Goal: Information Seeking & Learning: Find specific fact

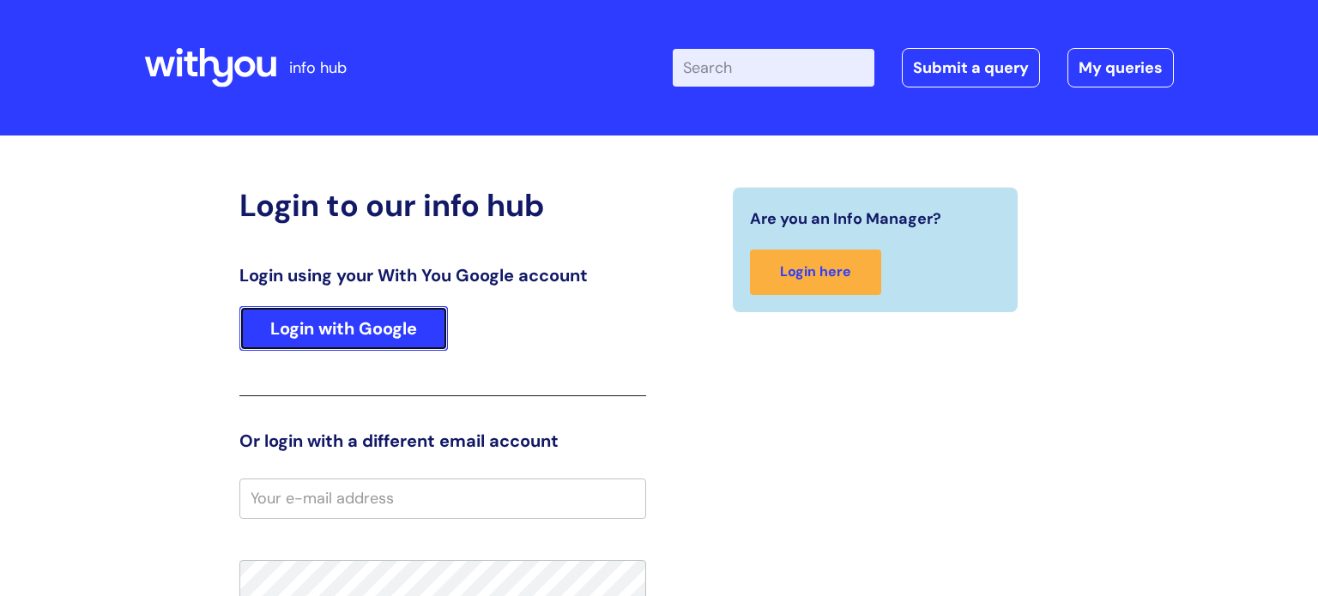
click at [322, 331] on link "Login with Google" at bounding box center [343, 328] width 209 height 45
click at [332, 315] on link "Login with Google" at bounding box center [343, 328] width 209 height 45
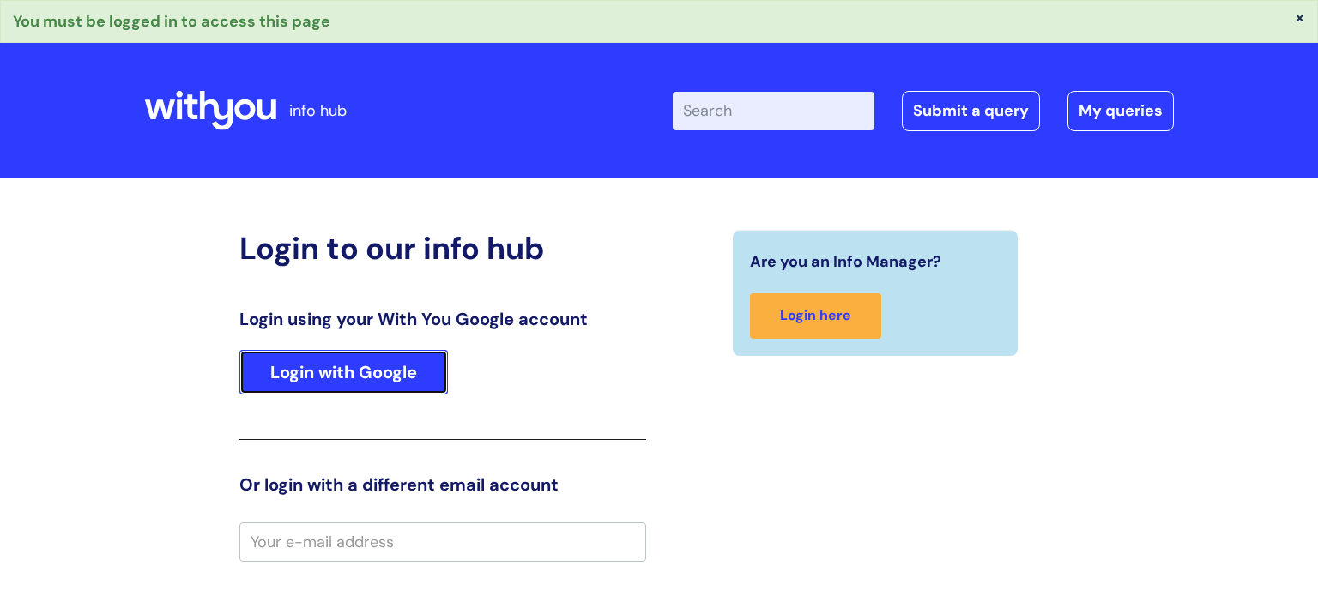
click at [359, 381] on link "Login with Google" at bounding box center [343, 372] width 209 height 45
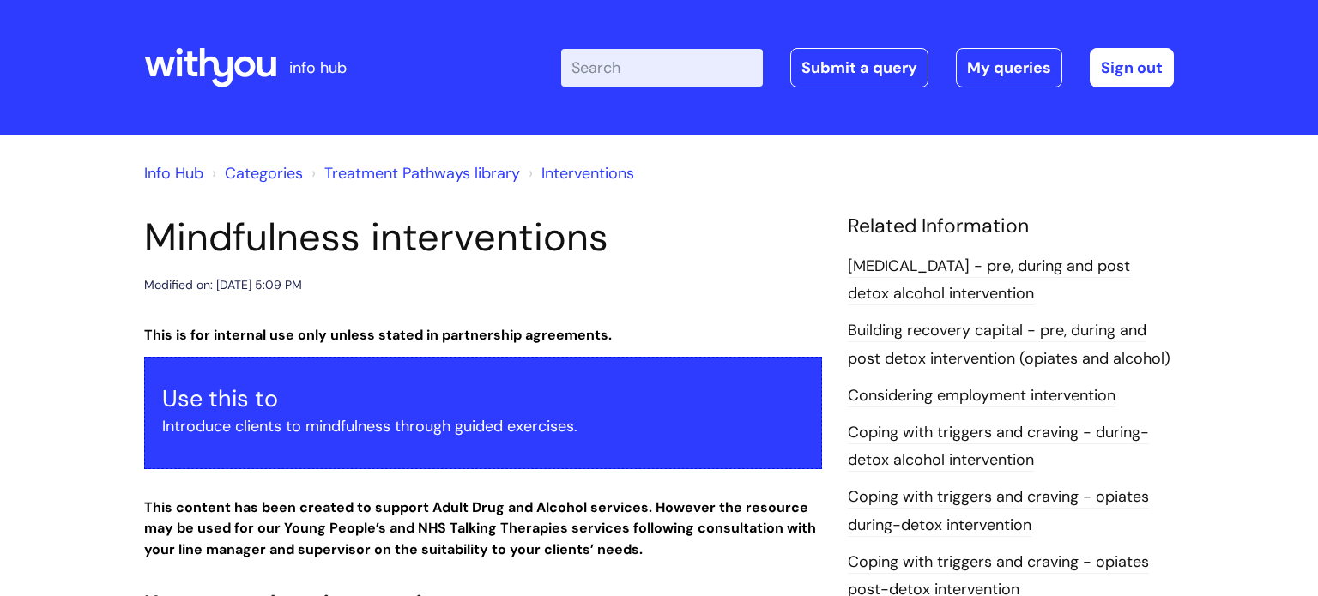
click at [660, 49] on input "Enter your search term here..." at bounding box center [662, 68] width 202 height 38
type input "interview"
click button "Search" at bounding box center [0, 0] width 0 height 0
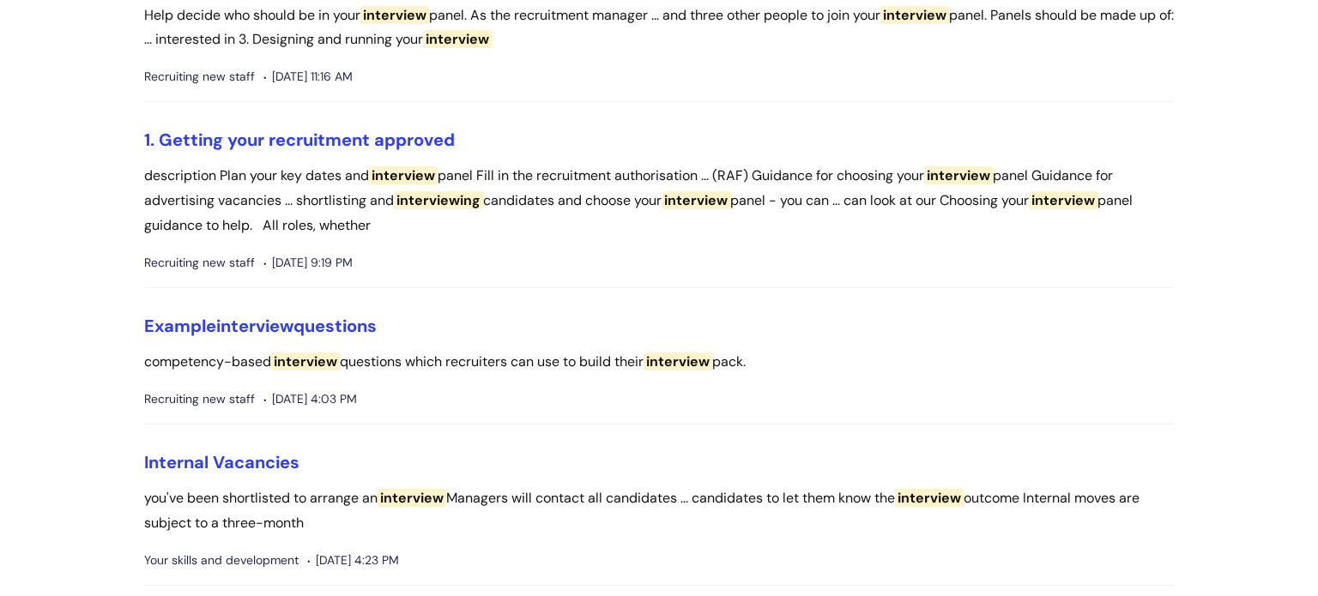
scroll to position [1562, 0]
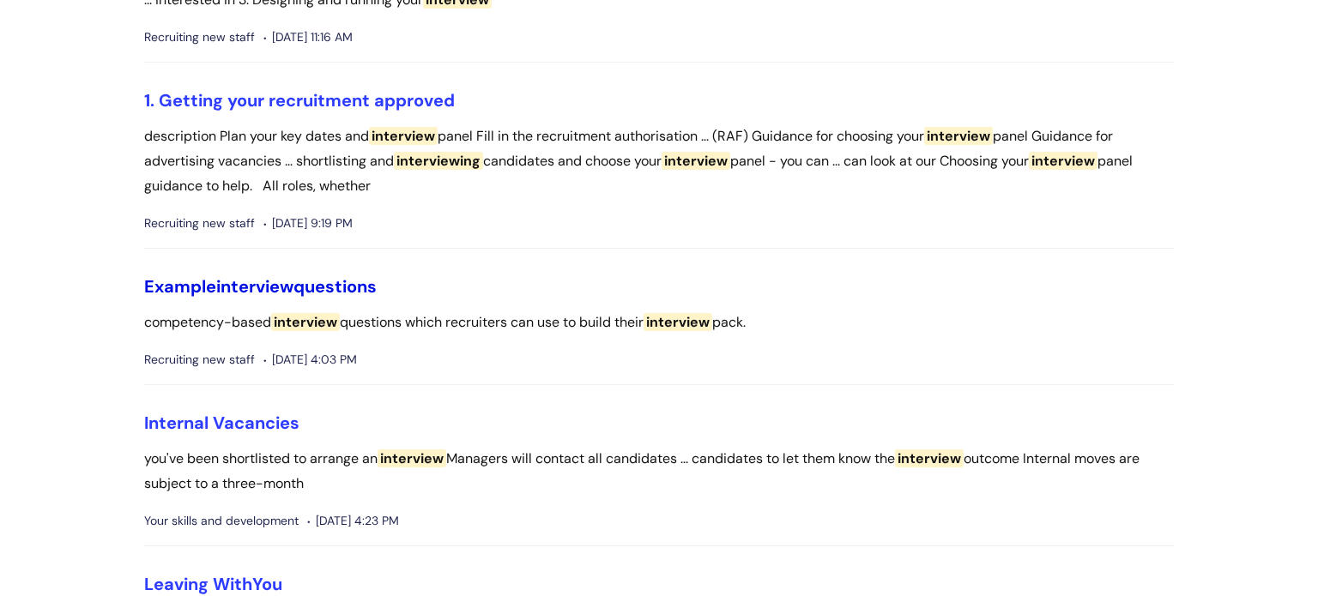
click at [252, 283] on span "interview" at bounding box center [254, 286] width 77 height 22
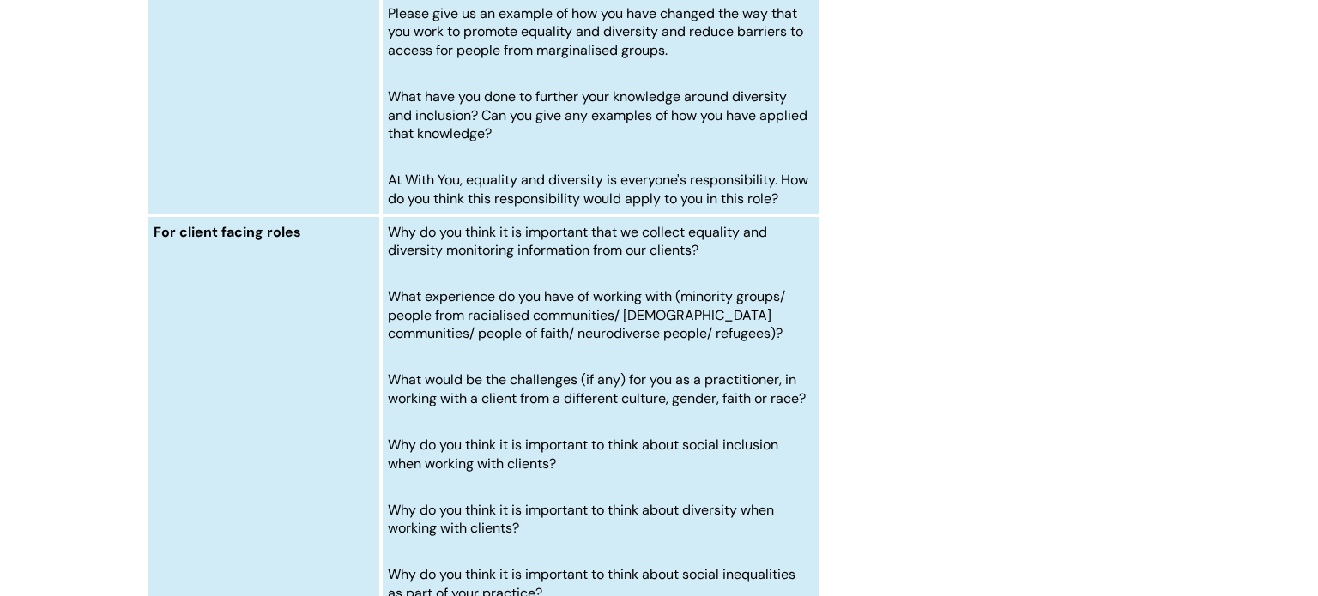
scroll to position [6591, 0]
